Goal: Task Accomplishment & Management: Use online tool/utility

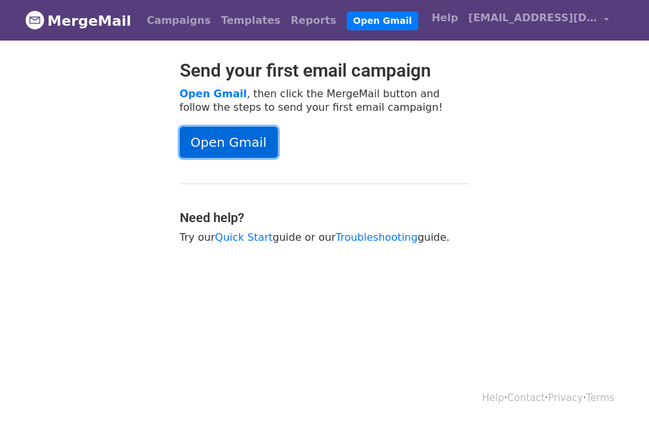
click at [234, 143] on link "Open Gmail" at bounding box center [229, 142] width 98 height 31
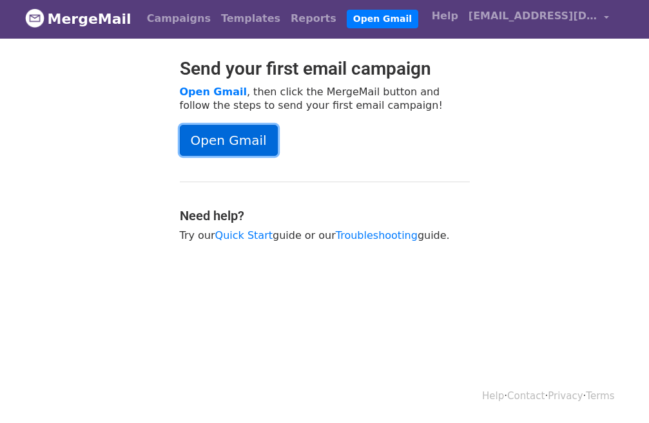
click at [222, 139] on link "Open Gmail" at bounding box center [229, 140] width 98 height 31
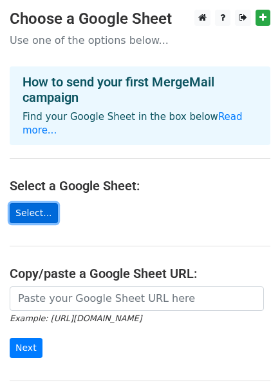
click at [36, 203] on link "Select..." at bounding box center [34, 213] width 48 height 20
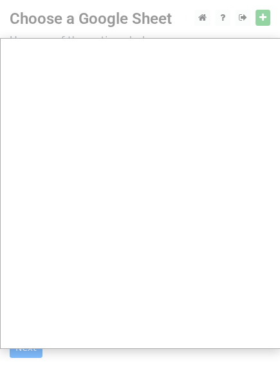
click at [157, 21] on div at bounding box center [140, 258] width 280 height 516
click at [261, 19] on div at bounding box center [140, 258] width 280 height 516
click at [169, 15] on div at bounding box center [140, 258] width 280 height 516
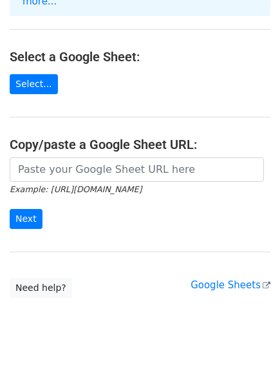
scroll to position [130, 0]
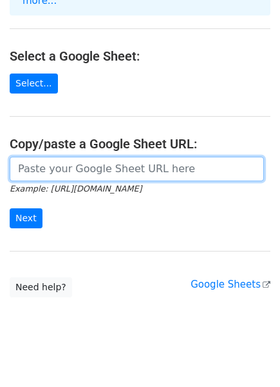
paste input "[URL][DOMAIN_NAME]"
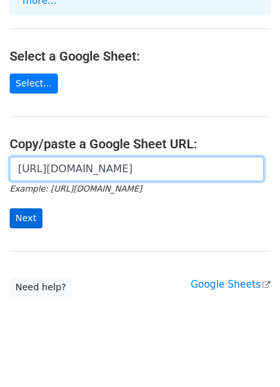
type input "[URL][DOMAIN_NAME]"
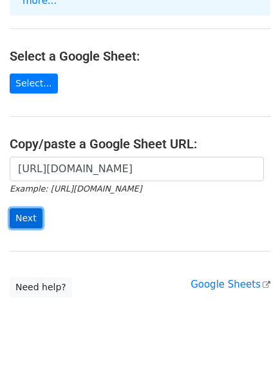
click at [35, 208] on input "Next" at bounding box center [26, 218] width 33 height 20
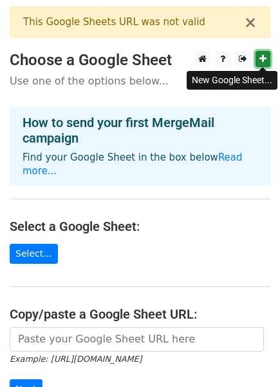
click at [266, 57] on icon at bounding box center [263, 58] width 7 height 9
click at [265, 61] on icon at bounding box center [263, 58] width 7 height 9
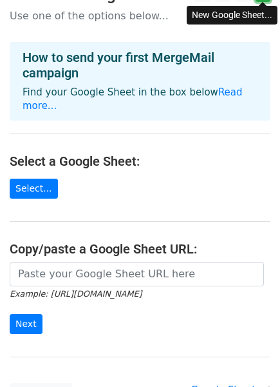
scroll to position [64, 0]
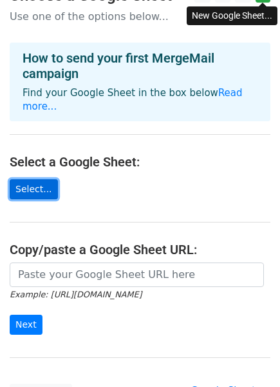
click at [32, 179] on link "Select..." at bounding box center [34, 189] width 48 height 20
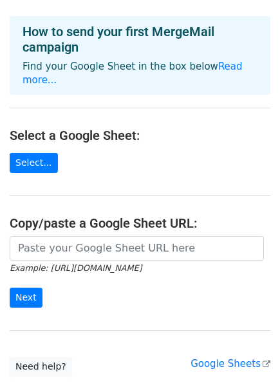
scroll to position [130, 0]
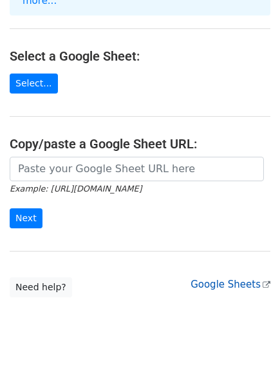
click at [221, 278] on link "Google Sheets" at bounding box center [231, 284] width 80 height 12
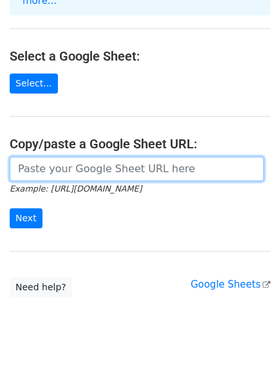
paste input "Monthly budget"
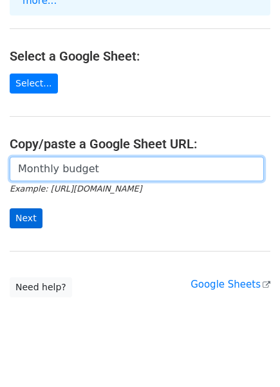
type input "Monthly budget"
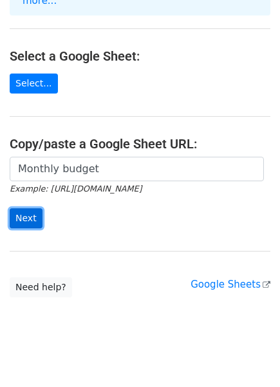
click at [23, 208] on input "Next" at bounding box center [26, 218] width 33 height 20
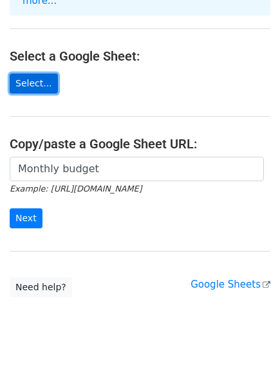
click at [23, 75] on link "Select..." at bounding box center [34, 83] width 48 height 20
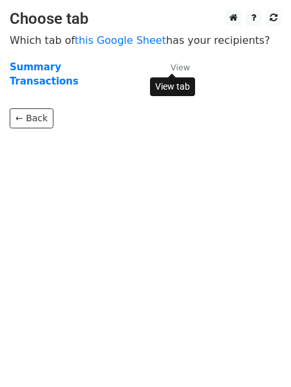
click at [173, 70] on small "View" at bounding box center [180, 67] width 19 height 10
